Goal: Task Accomplishment & Management: Manage account settings

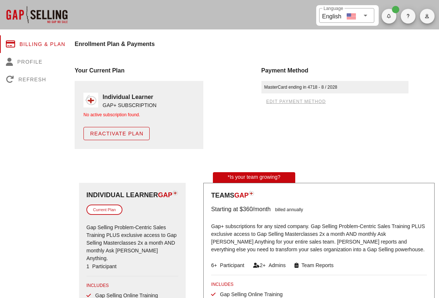
click at [97, 134] on span "Reactivate Plan" at bounding box center [117, 133] width 54 height 6
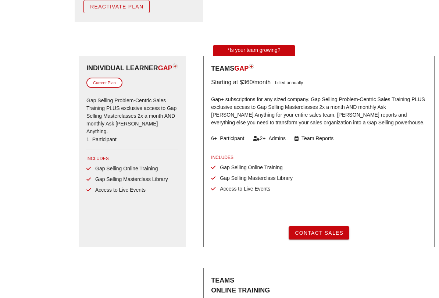
scroll to position [144, 0]
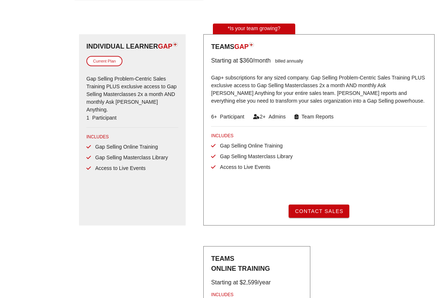
click at [93, 67] on div "Current Plan" at bounding box center [104, 61] width 36 height 11
click at [125, 171] on span "Access to Live Events" at bounding box center [118, 168] width 55 height 6
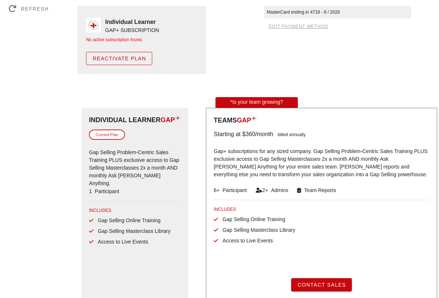
scroll to position [0, 0]
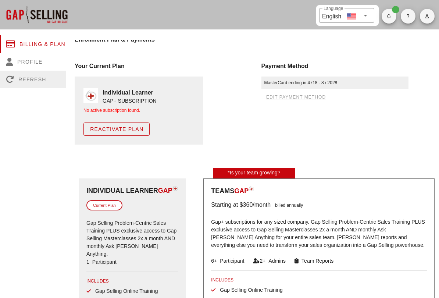
click at [24, 80] on div "Refresh" at bounding box center [35, 80] width 71 height 18
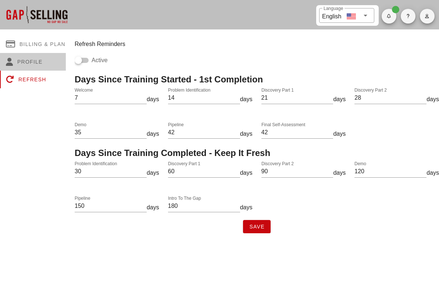
click at [20, 58] on div "Profile" at bounding box center [35, 62] width 71 height 18
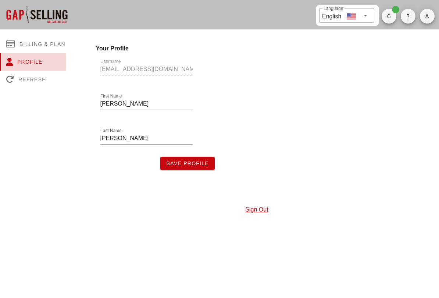
click at [20, 58] on div "Profile" at bounding box center [35, 62] width 71 height 18
click at [21, 57] on div "Profile" at bounding box center [35, 62] width 71 height 18
click at [15, 15] on div at bounding box center [37, 14] width 74 height 29
